Goal: Task Accomplishment & Management: Manage account settings

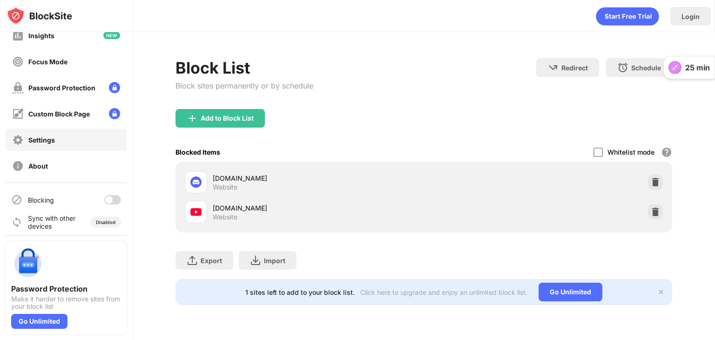
scroll to position [69, 0]
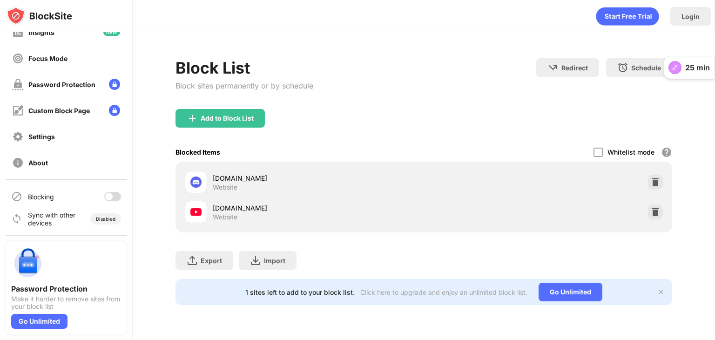
click at [109, 196] on div at bounding box center [112, 196] width 17 height 9
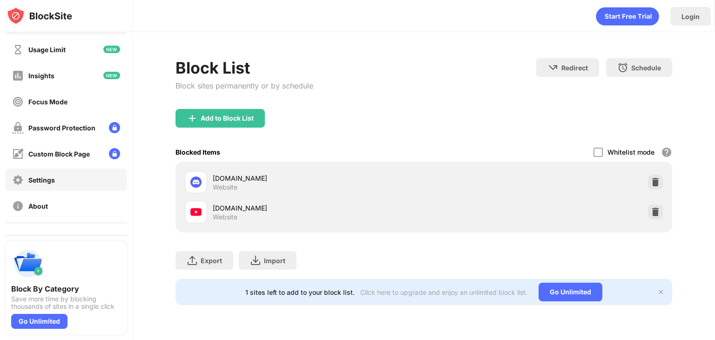
scroll to position [69, 0]
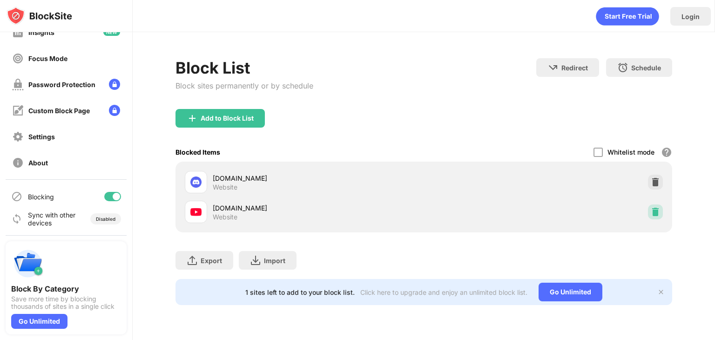
click at [653, 207] on img at bounding box center [655, 211] width 9 height 9
